Goal: Task Accomplishment & Management: Complete application form

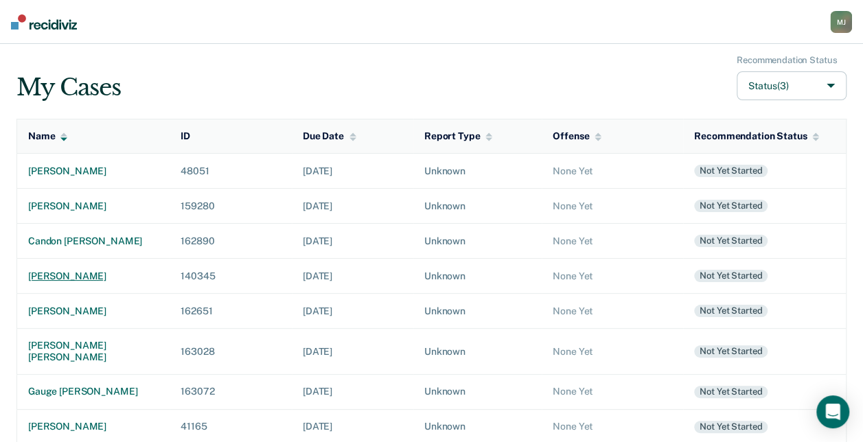
scroll to position [69, 0]
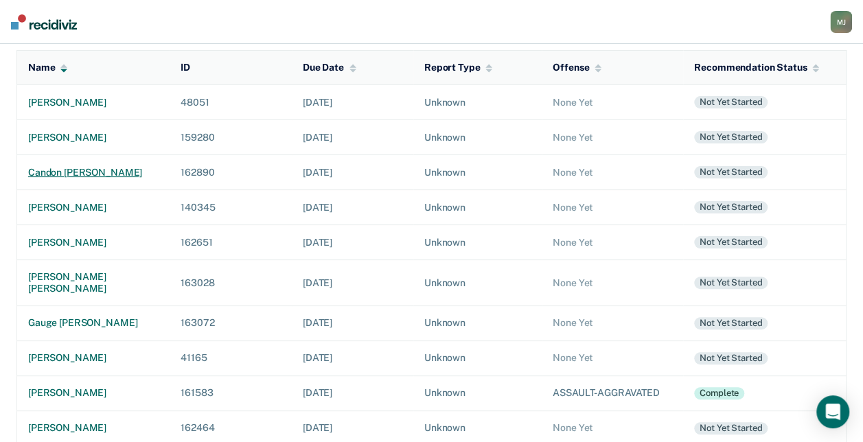
click at [88, 170] on div "candon [PERSON_NAME]" at bounding box center [93, 173] width 130 height 12
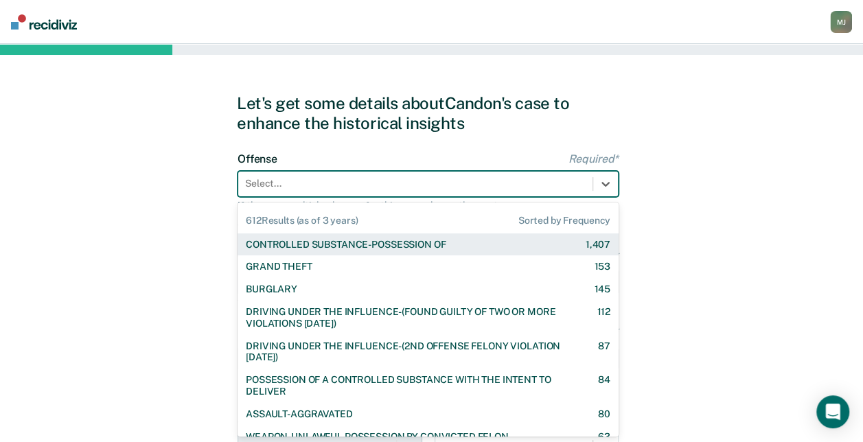
click at [317, 189] on div at bounding box center [415, 183] width 340 height 14
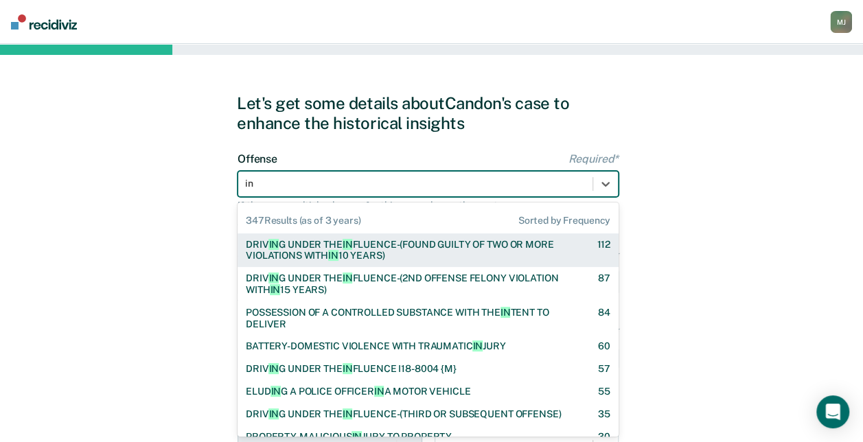
type input "inj"
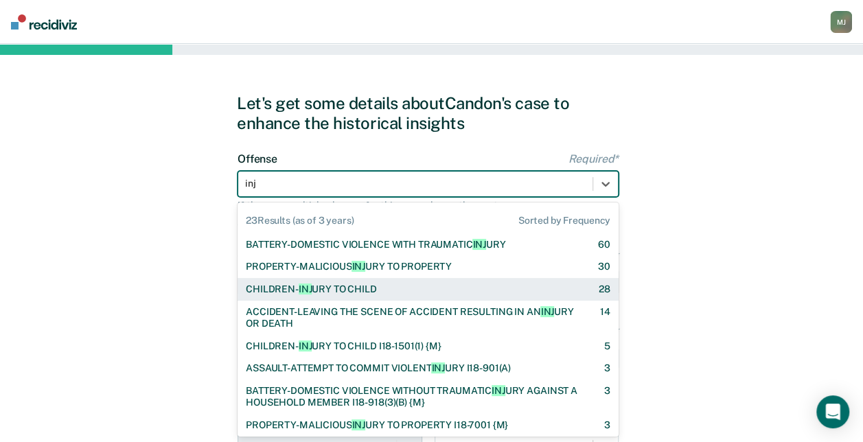
click at [332, 294] on div "CHILDREN- INJ URY TO CHILD" at bounding box center [311, 289] width 131 height 12
checkbox input "true"
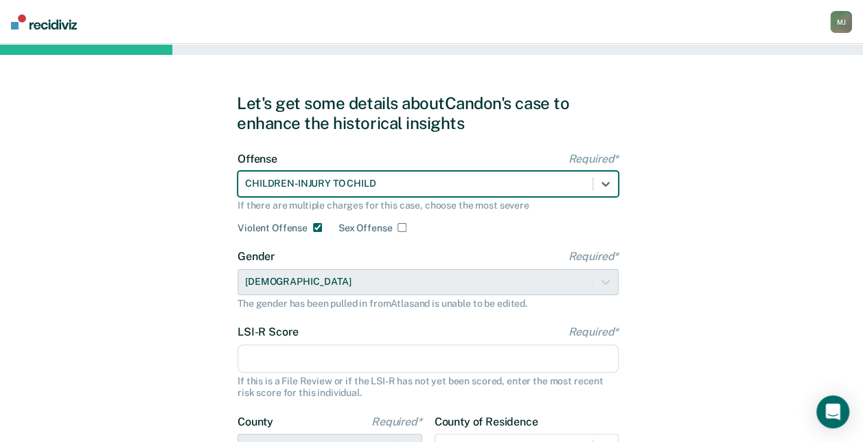
click at [402, 225] on input "Sex Offense" at bounding box center [401, 227] width 9 height 9
checkbox input "true"
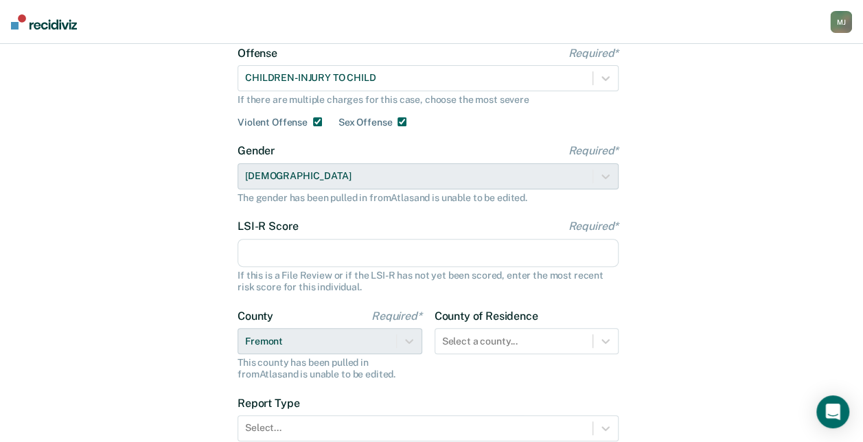
scroll to position [137, 0]
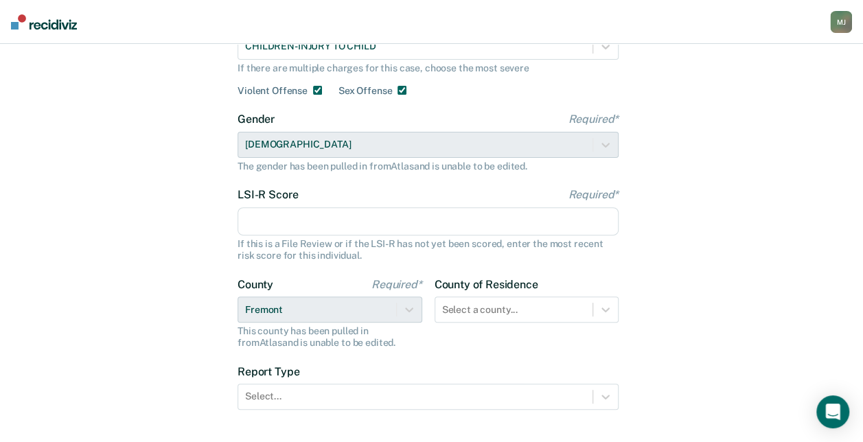
click at [280, 222] on input "LSI-R Score Required*" at bounding box center [427, 221] width 381 height 29
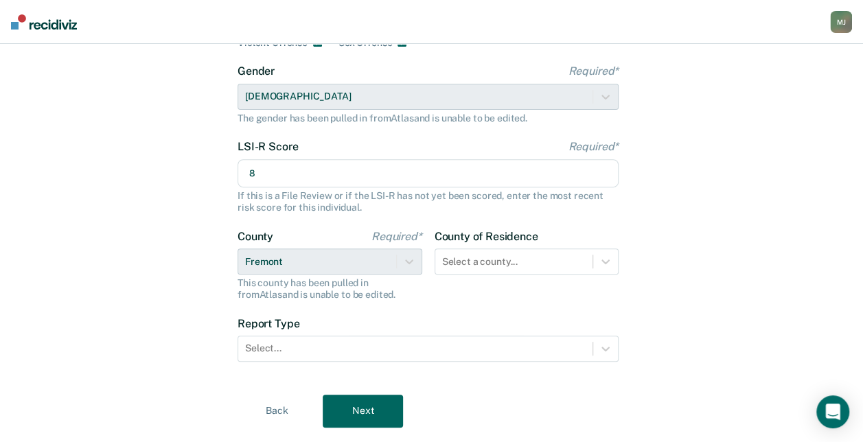
scroll to position [206, 0]
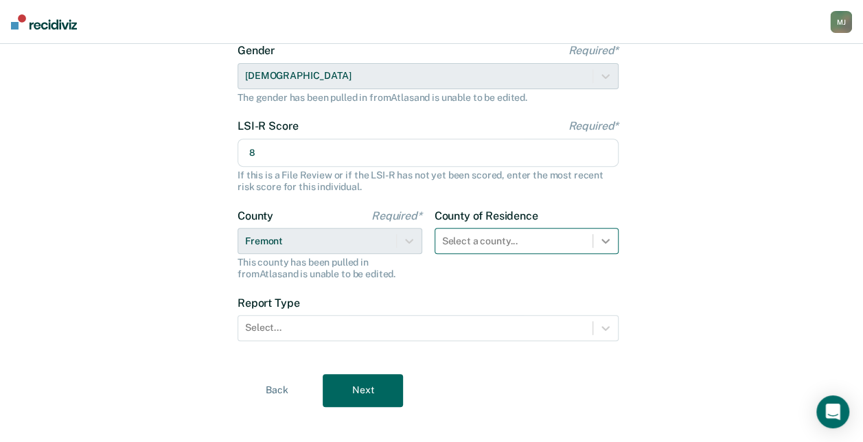
type input "8"
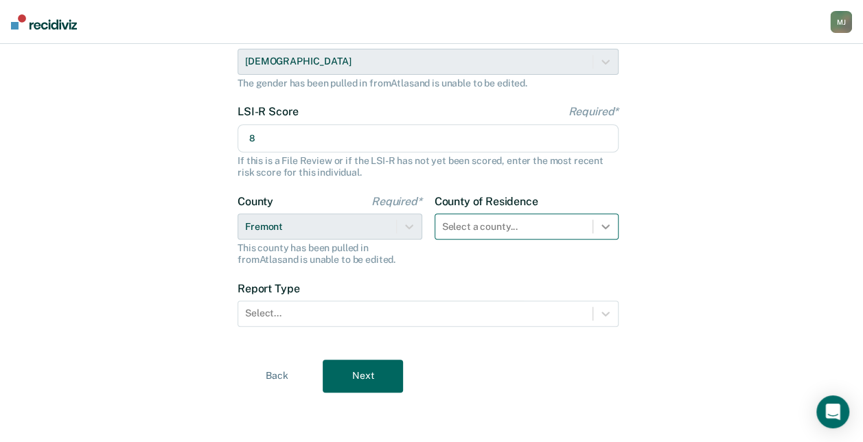
click at [610, 238] on div "Select a county..." at bounding box center [526, 226] width 185 height 26
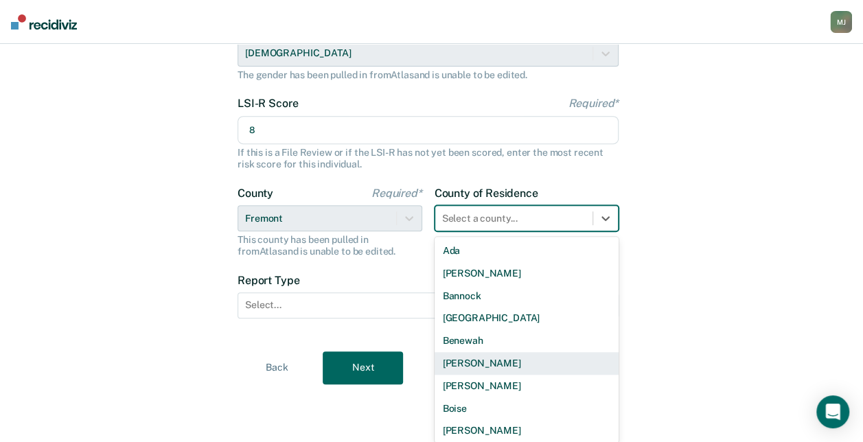
click at [485, 359] on div "[PERSON_NAME]" at bounding box center [526, 363] width 185 height 23
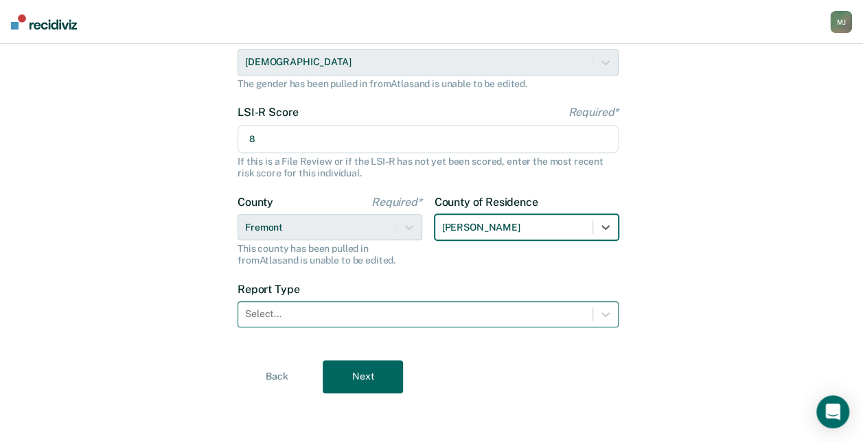
click at [349, 318] on div at bounding box center [415, 314] width 340 height 14
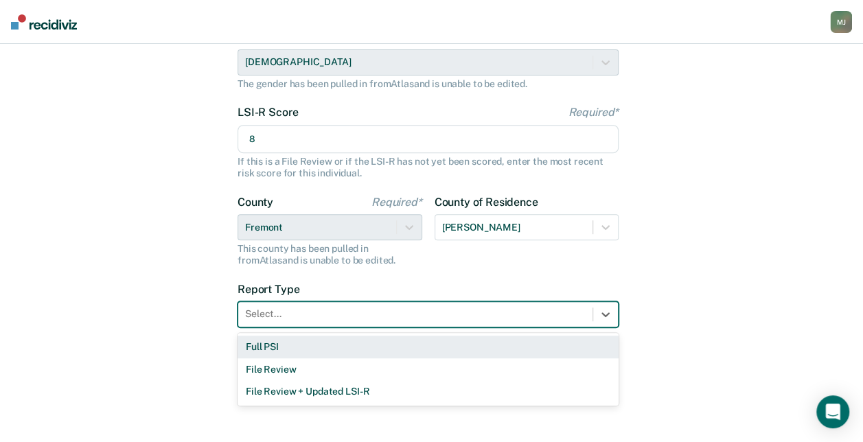
click at [345, 343] on div "Full PSI" at bounding box center [427, 347] width 381 height 23
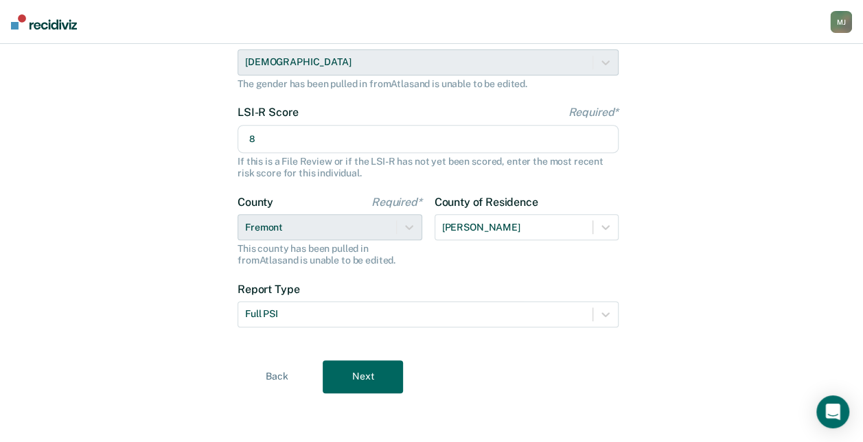
click at [349, 369] on button "Next" at bounding box center [363, 376] width 80 height 33
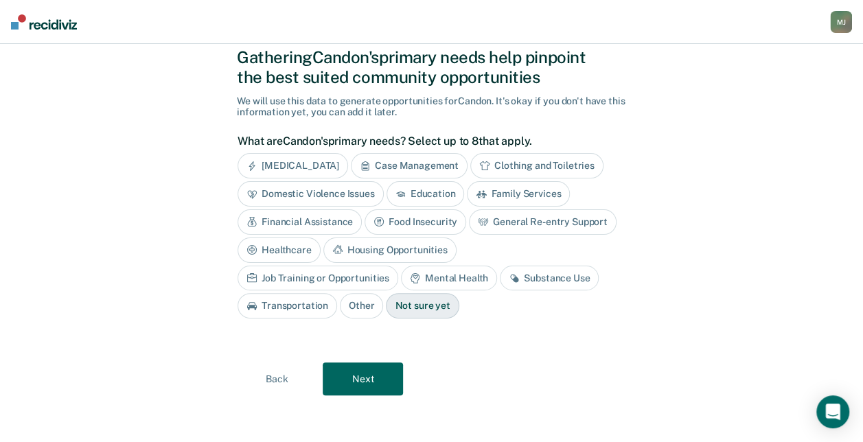
click at [340, 386] on button "Next" at bounding box center [363, 378] width 80 height 33
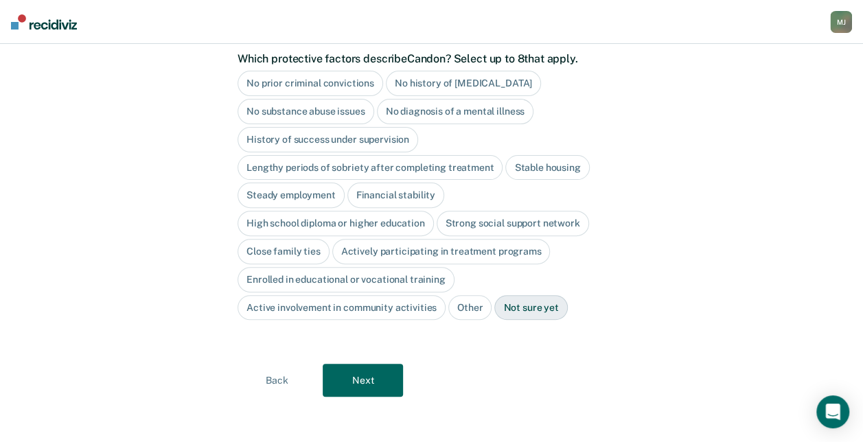
click at [340, 386] on button "Next" at bounding box center [363, 380] width 80 height 33
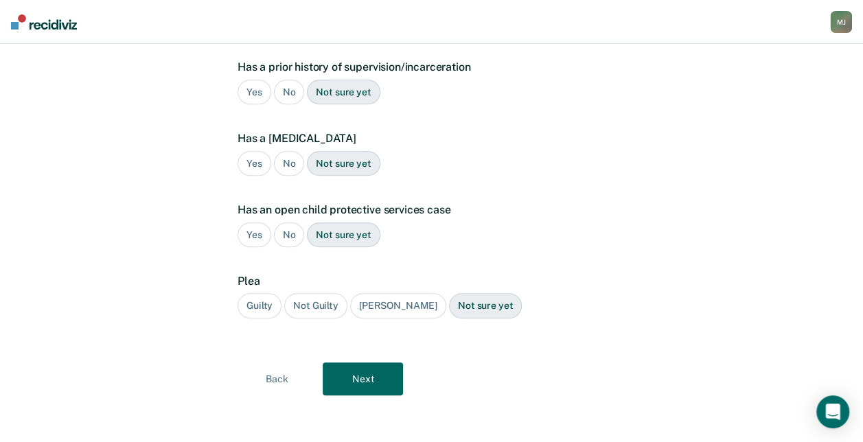
click at [337, 371] on button "Next" at bounding box center [363, 378] width 80 height 33
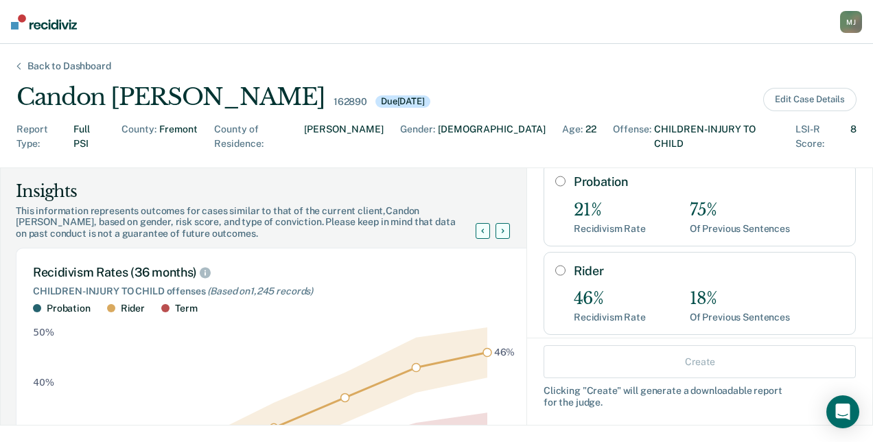
scroll to position [137, 0]
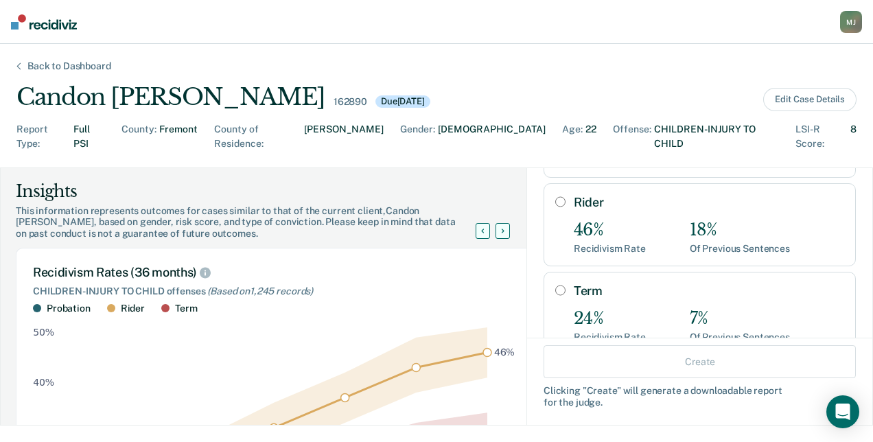
click at [555, 285] on input "Term" at bounding box center [560, 290] width 10 height 11
radio input "true"
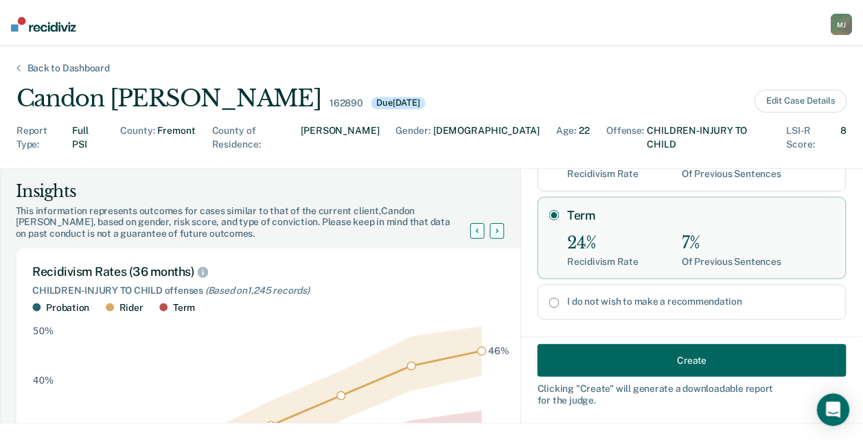
scroll to position [224, 0]
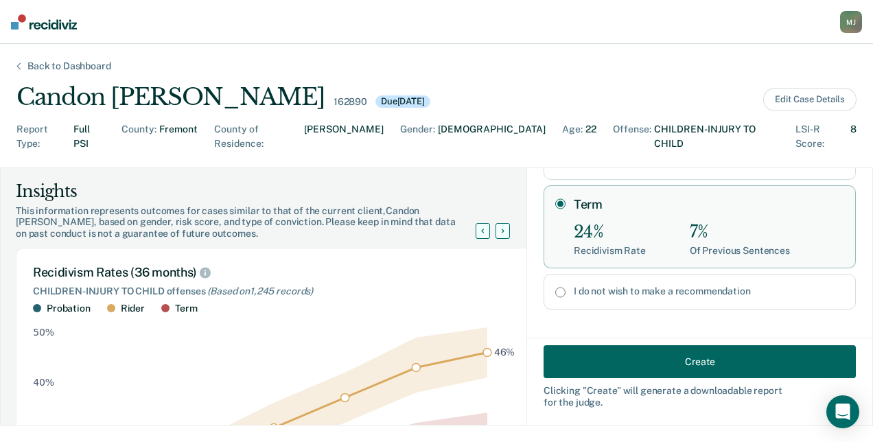
click at [628, 371] on button "Create" at bounding box center [700, 361] width 312 height 33
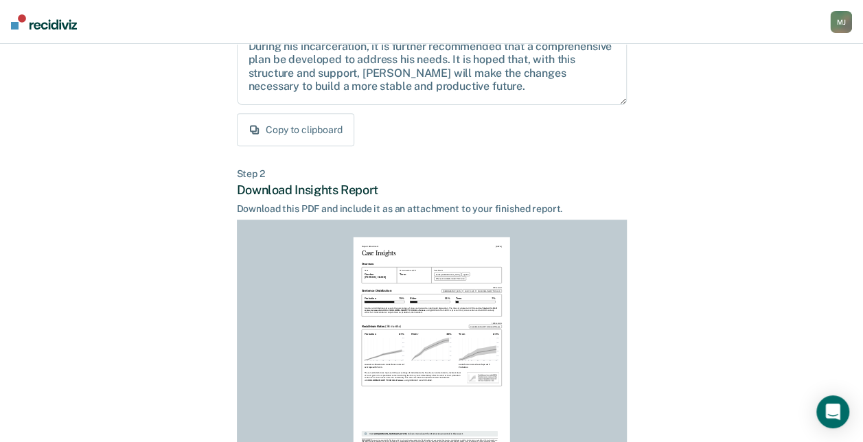
scroll to position [340, 0]
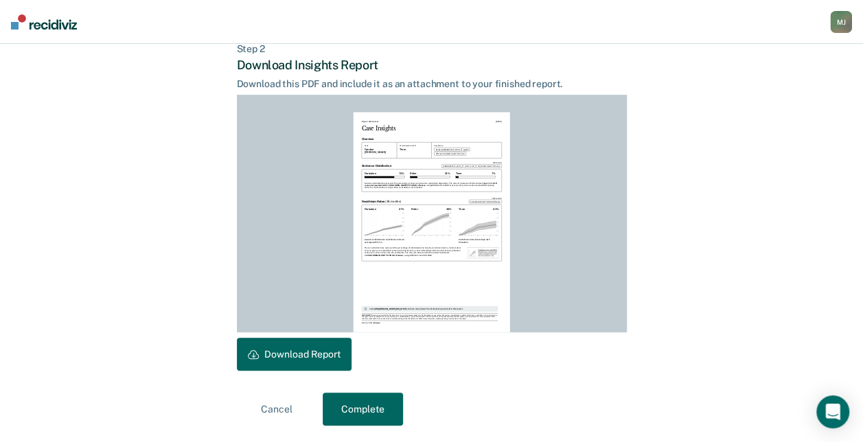
click at [312, 354] on button "Download Report" at bounding box center [294, 354] width 115 height 33
